Goal: Transaction & Acquisition: Obtain resource

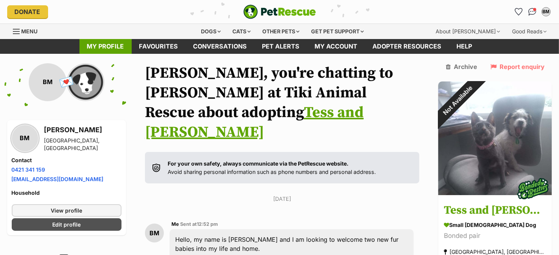
click at [114, 47] on link "My profile" at bounding box center [105, 46] width 52 height 15
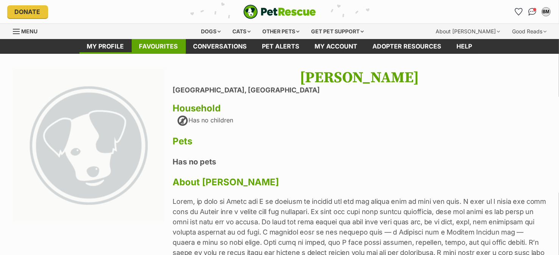
click at [155, 46] on link "Favourites" at bounding box center [159, 46] width 54 height 15
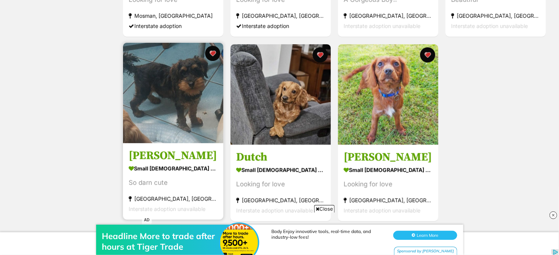
scroll to position [299, 0]
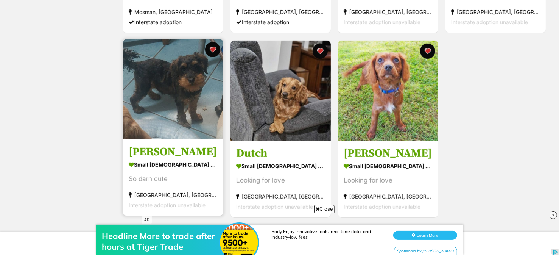
click at [186, 115] on img at bounding box center [173, 89] width 100 height 100
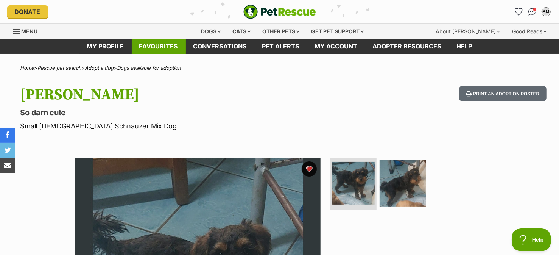
click at [173, 45] on link "Favourites" at bounding box center [159, 46] width 54 height 15
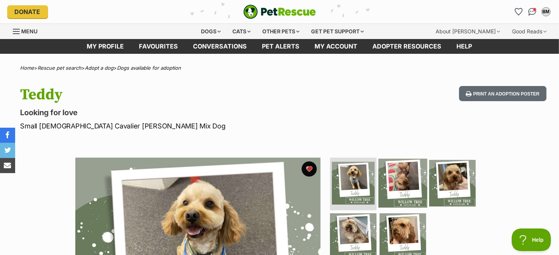
click at [405, 174] on img at bounding box center [402, 182] width 49 height 49
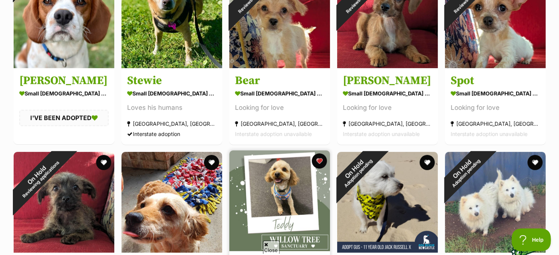
scroll to position [189, 0]
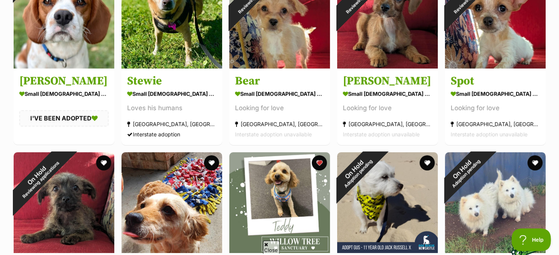
click at [271, 247] on span "Close" at bounding box center [271, 246] width 17 height 13
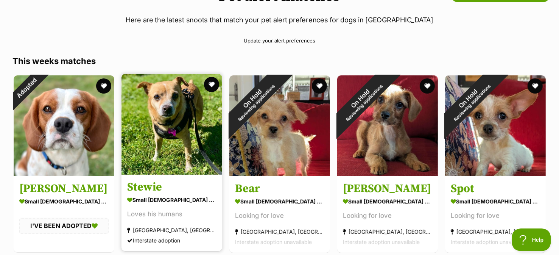
scroll to position [0, 0]
